Goal: Information Seeking & Learning: Learn about a topic

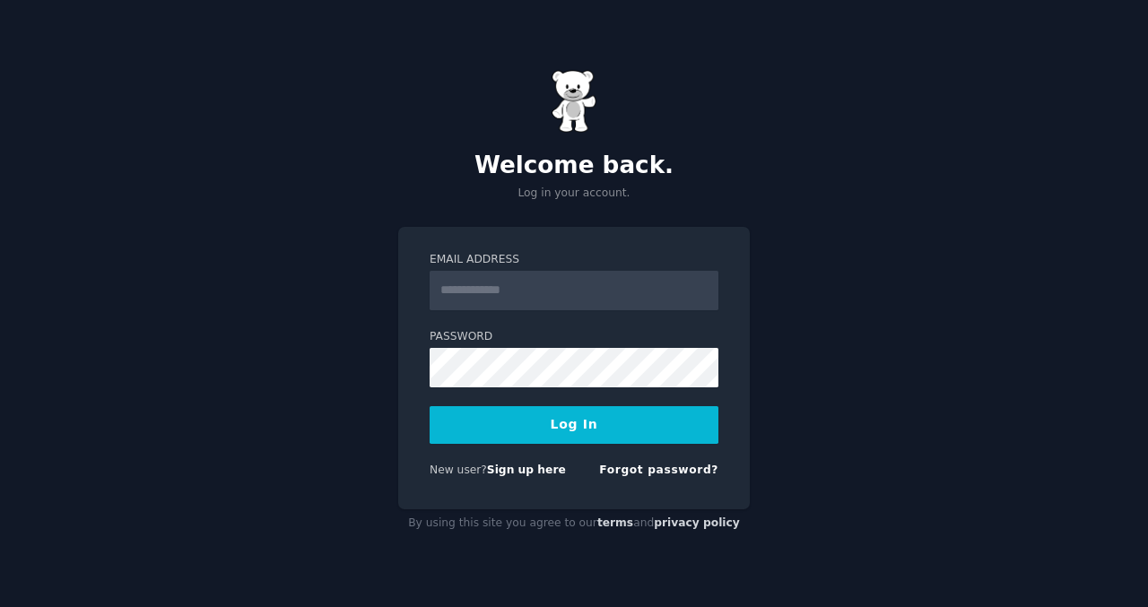
click at [506, 280] on input "Email Address" at bounding box center [574, 290] width 289 height 39
type input "**********"
click at [565, 425] on button "Log In" at bounding box center [574, 425] width 289 height 38
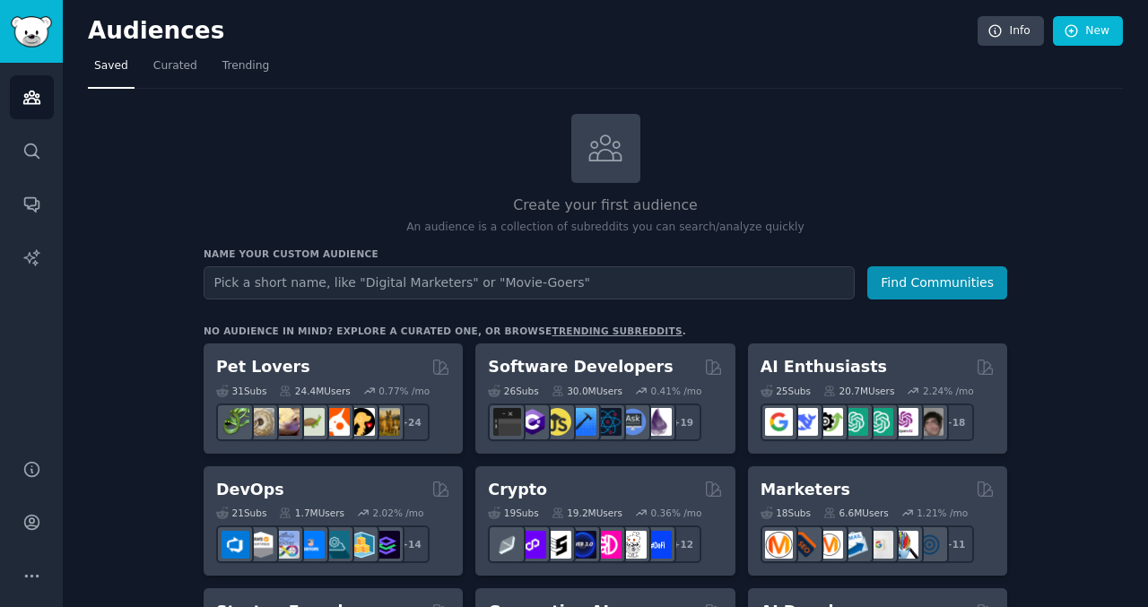
click at [428, 288] on input "text" at bounding box center [529, 282] width 651 height 33
drag, startPoint x: 234, startPoint y: 281, endPoint x: 219, endPoint y: 281, distance: 15.2
click at [219, 281] on input "AskSwitzerland" at bounding box center [529, 282] width 651 height 33
type input "Switzerland"
click at [867, 266] on button "Find Communities" at bounding box center [937, 282] width 140 height 33
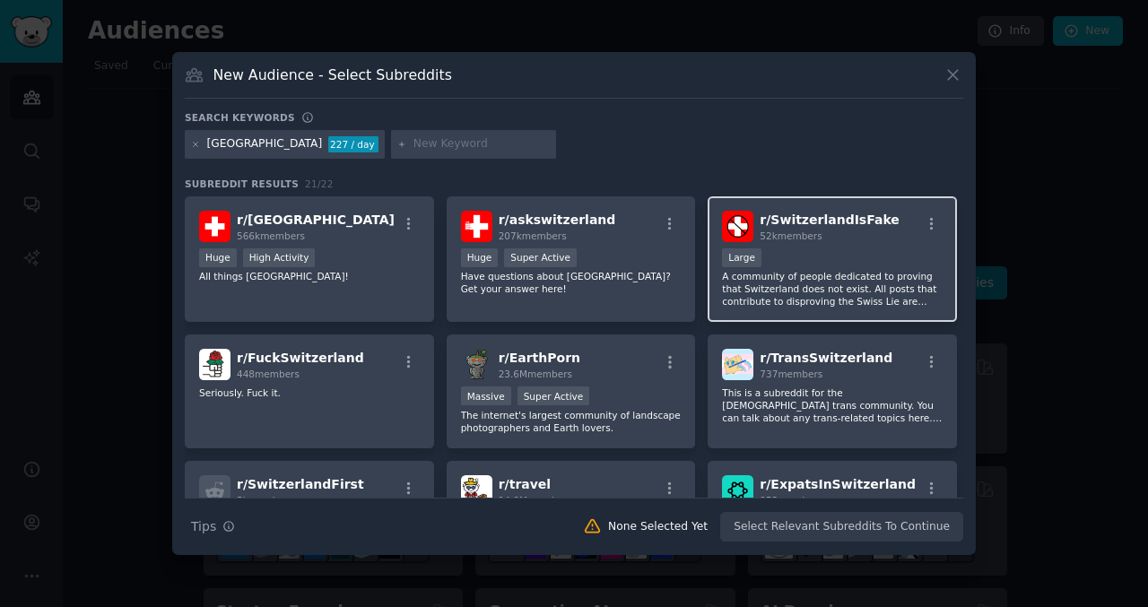
click at [823, 220] on span "r/ SwitzerlandIsFake" at bounding box center [829, 220] width 139 height 14
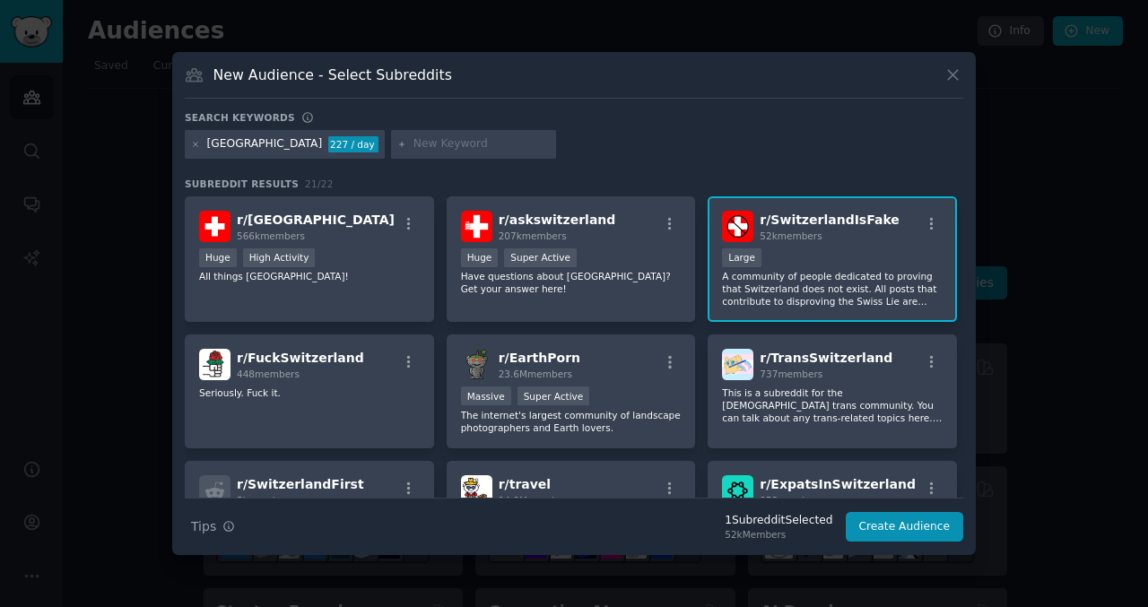
click at [798, 213] on span "r/ SwitzerlandIsFake" at bounding box center [829, 220] width 139 height 14
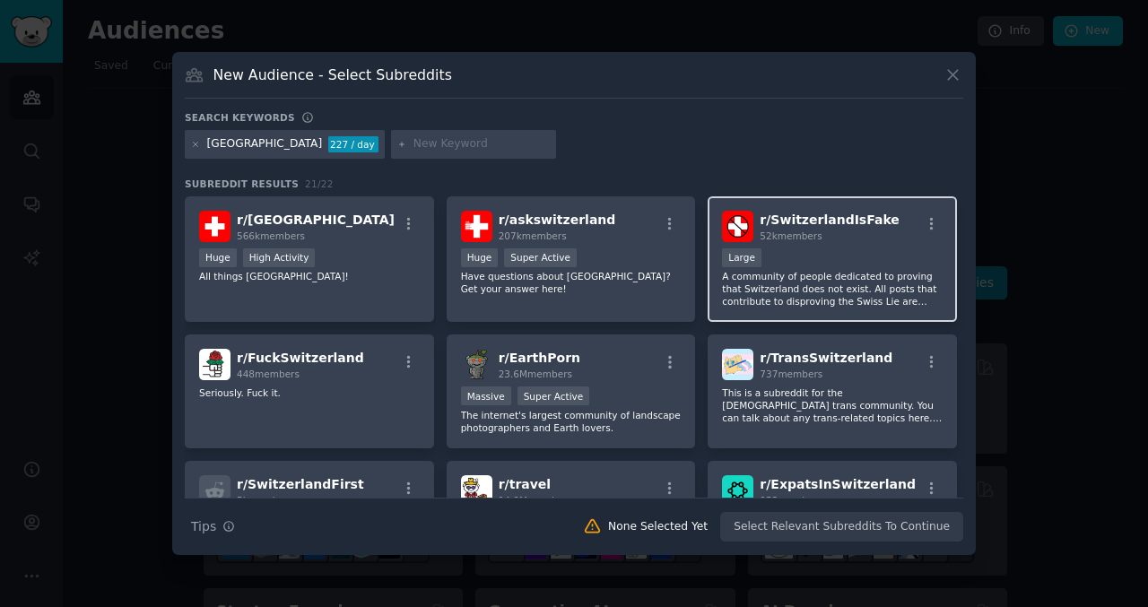
click at [798, 213] on span "r/ SwitzerlandIsFake" at bounding box center [829, 220] width 139 height 14
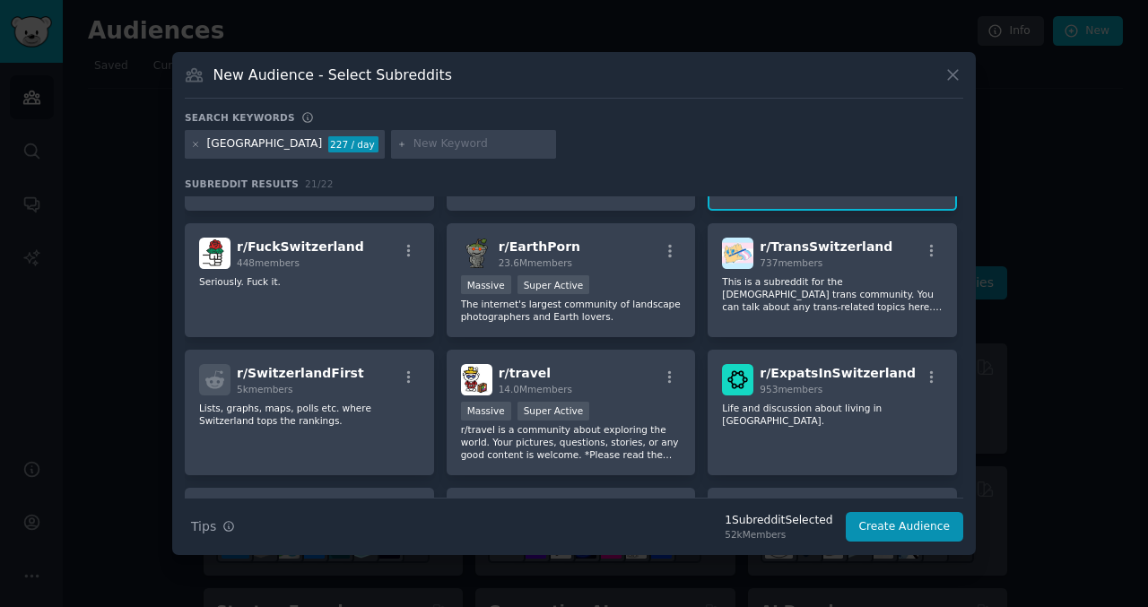
scroll to position [119, 0]
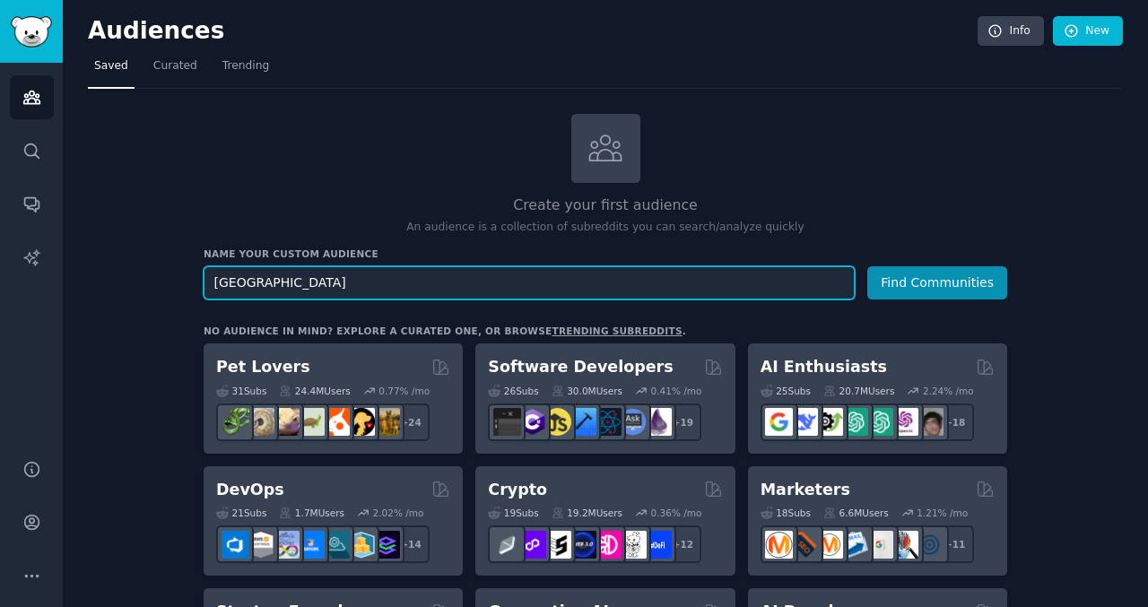
click at [699, 287] on input "Switzerland" at bounding box center [529, 282] width 651 height 33
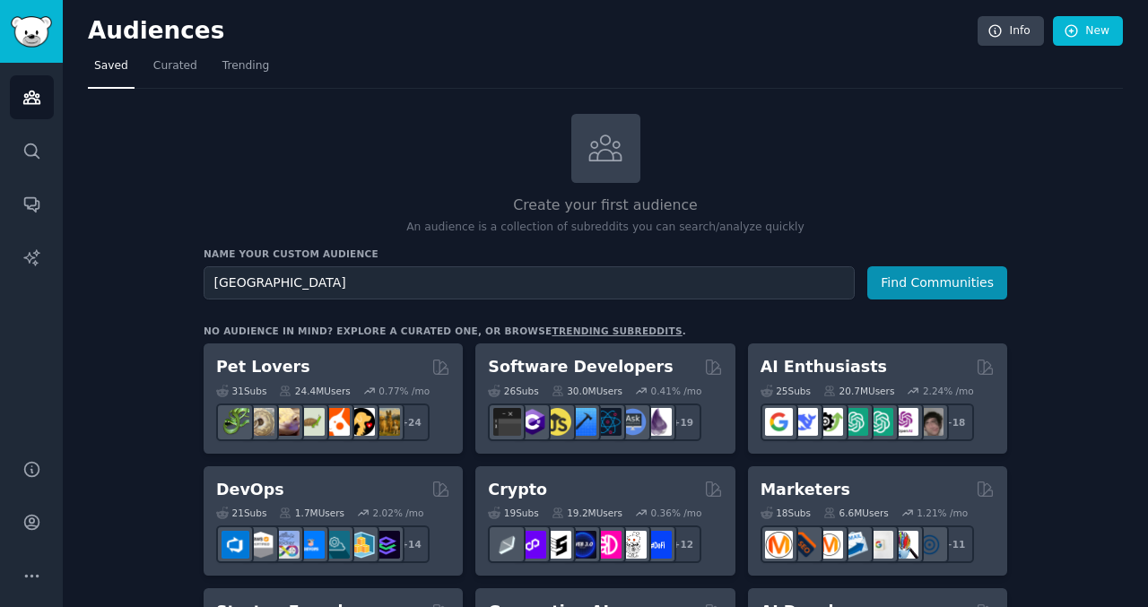
click at [911, 294] on button "Find Communities" at bounding box center [937, 282] width 140 height 33
